Goal: Information Seeking & Learning: Understand process/instructions

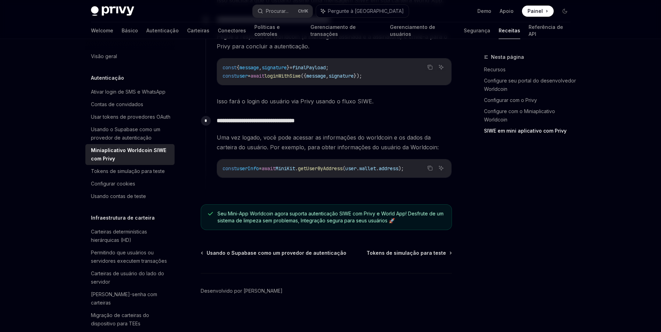
scroll to position [870, 0]
click at [401, 253] on span "Tokens de simulação para teste" at bounding box center [405, 251] width 79 height 7
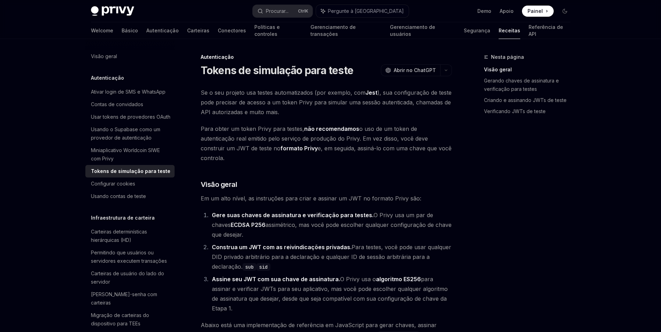
type textarea "*"
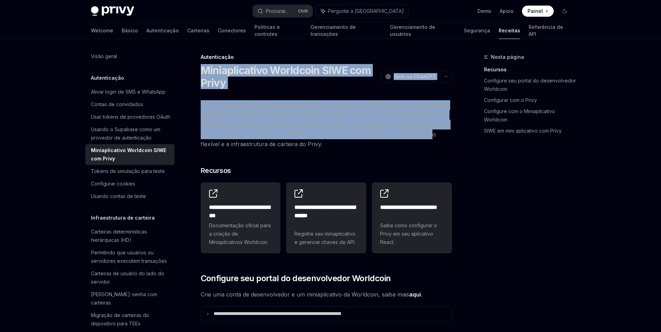
drag, startPoint x: 201, startPoint y: 68, endPoint x: 429, endPoint y: 131, distance: 237.2
click at [429, 131] on span "O Privy oferece uma integração perfeita com os Mini Apps da Worldcoin. Este gui…" at bounding box center [326, 124] width 251 height 49
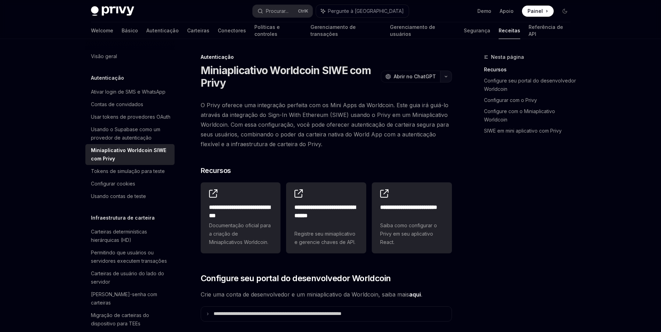
click at [443, 75] on button "button" at bounding box center [446, 77] width 12 height 12
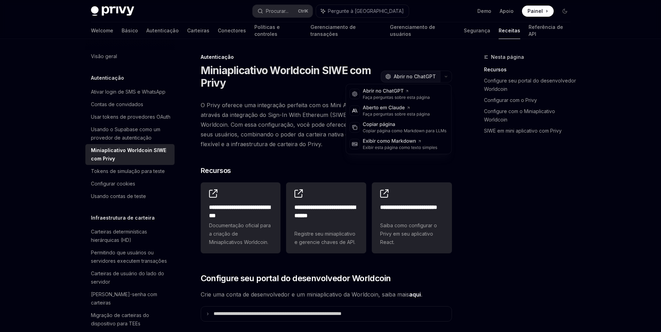
click at [413, 78] on span "Abrir no ChatGPT" at bounding box center [415, 76] width 42 height 7
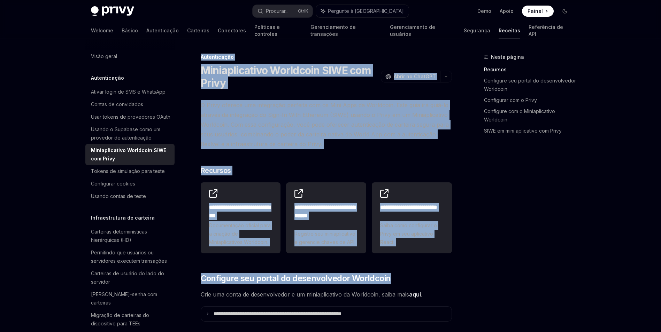
drag, startPoint x: 201, startPoint y: 59, endPoint x: 440, endPoint y: 272, distance: 320.7
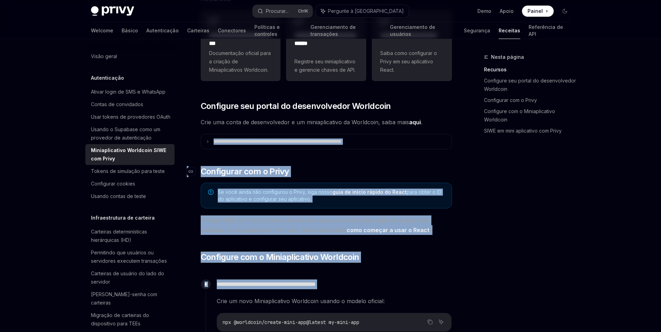
scroll to position [174, 0]
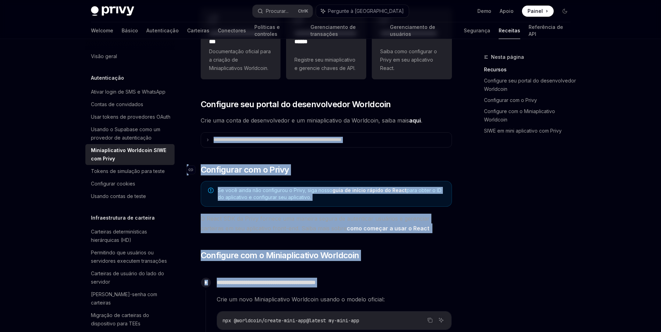
drag, startPoint x: 440, startPoint y: 272, endPoint x: 437, endPoint y: 280, distance: 8.2
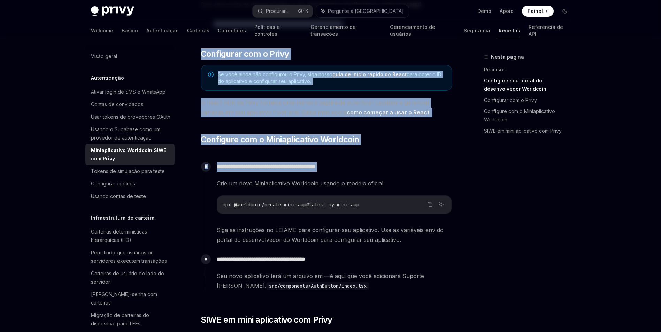
scroll to position [314, 0]
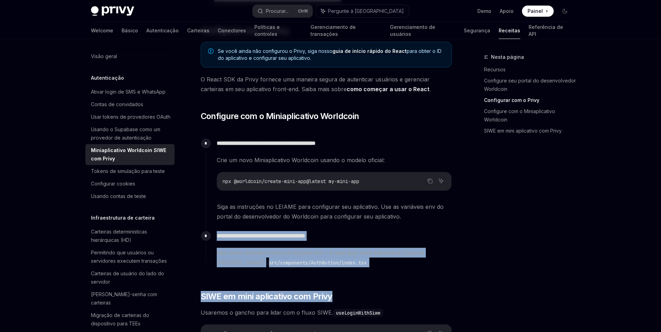
drag, startPoint x: 437, startPoint y: 280, endPoint x: 424, endPoint y: 239, distance: 42.7
click at [424, 239] on div "**********" at bounding box center [329, 205] width 246 height 139
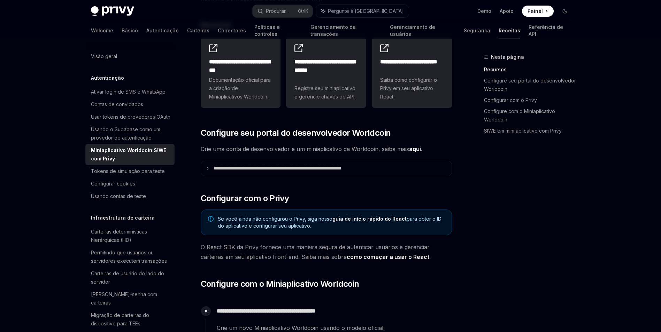
scroll to position [105, 0]
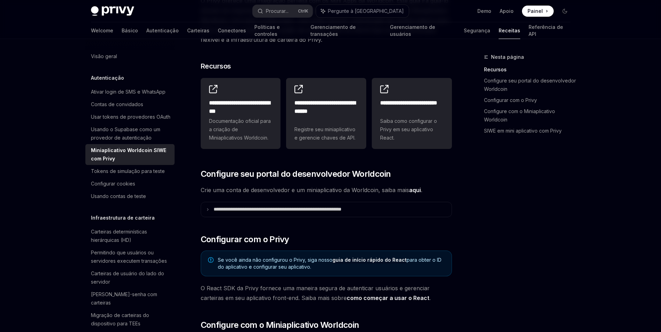
click at [416, 190] on link "aqui" at bounding box center [415, 190] width 12 height 7
